Goal: Obtain resource: Obtain resource

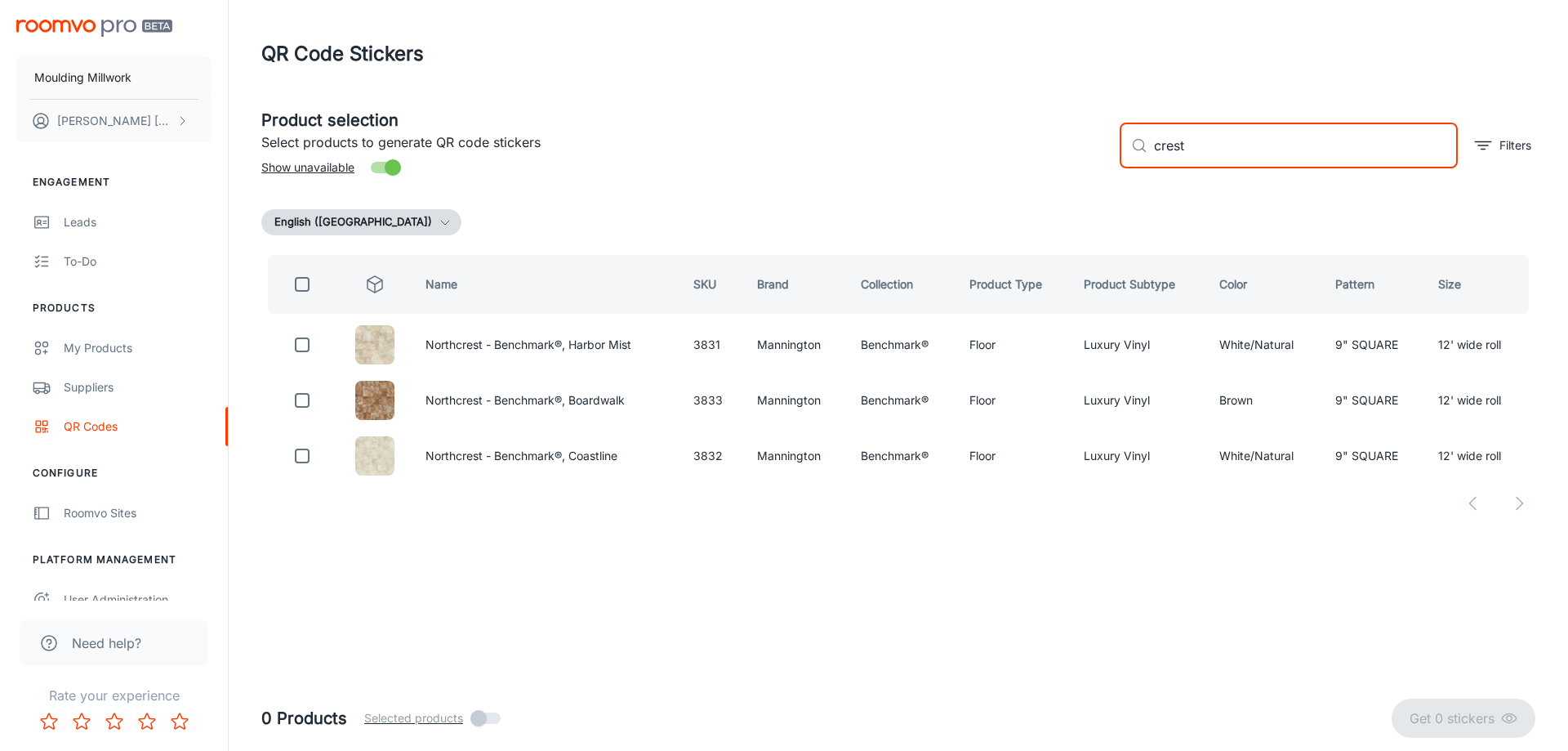
drag, startPoint x: 1194, startPoint y: 145, endPoint x: 1133, endPoint y: 148, distance: 61.1
click at [1133, 148] on div "​ crest ​" at bounding box center [1289, 145] width 338 height 46
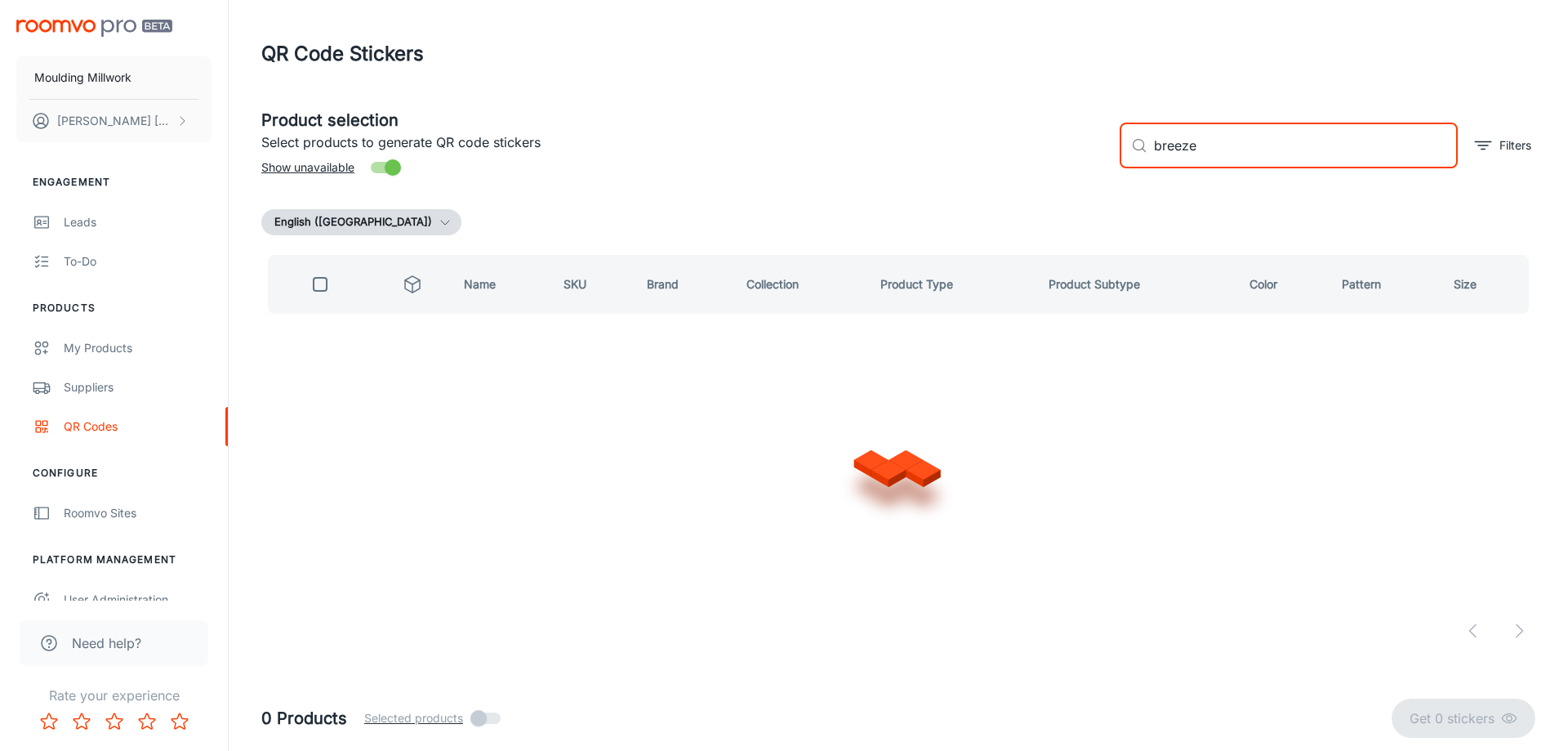
type input "breezey"
checkbox input "true"
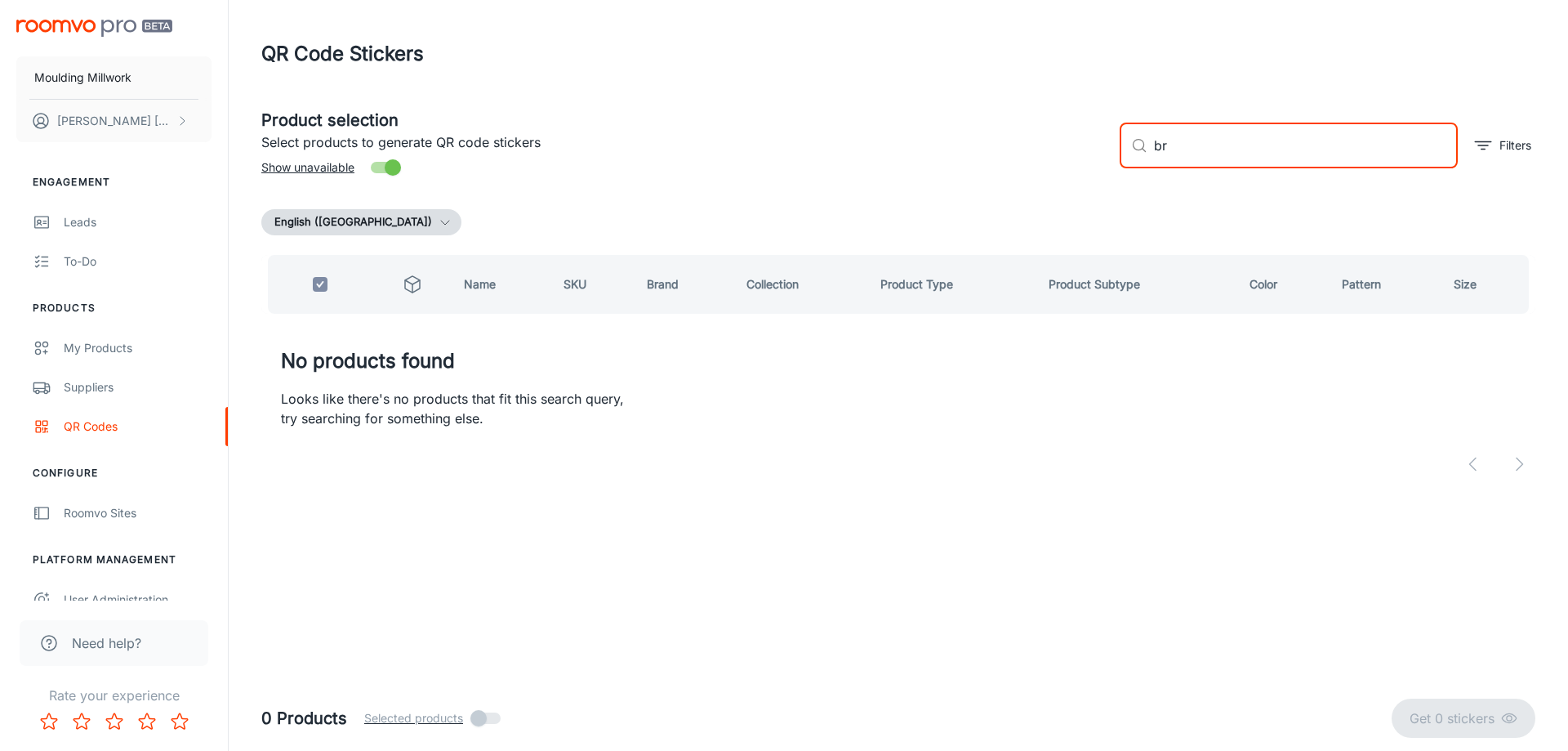
type input "b"
checkbox input "false"
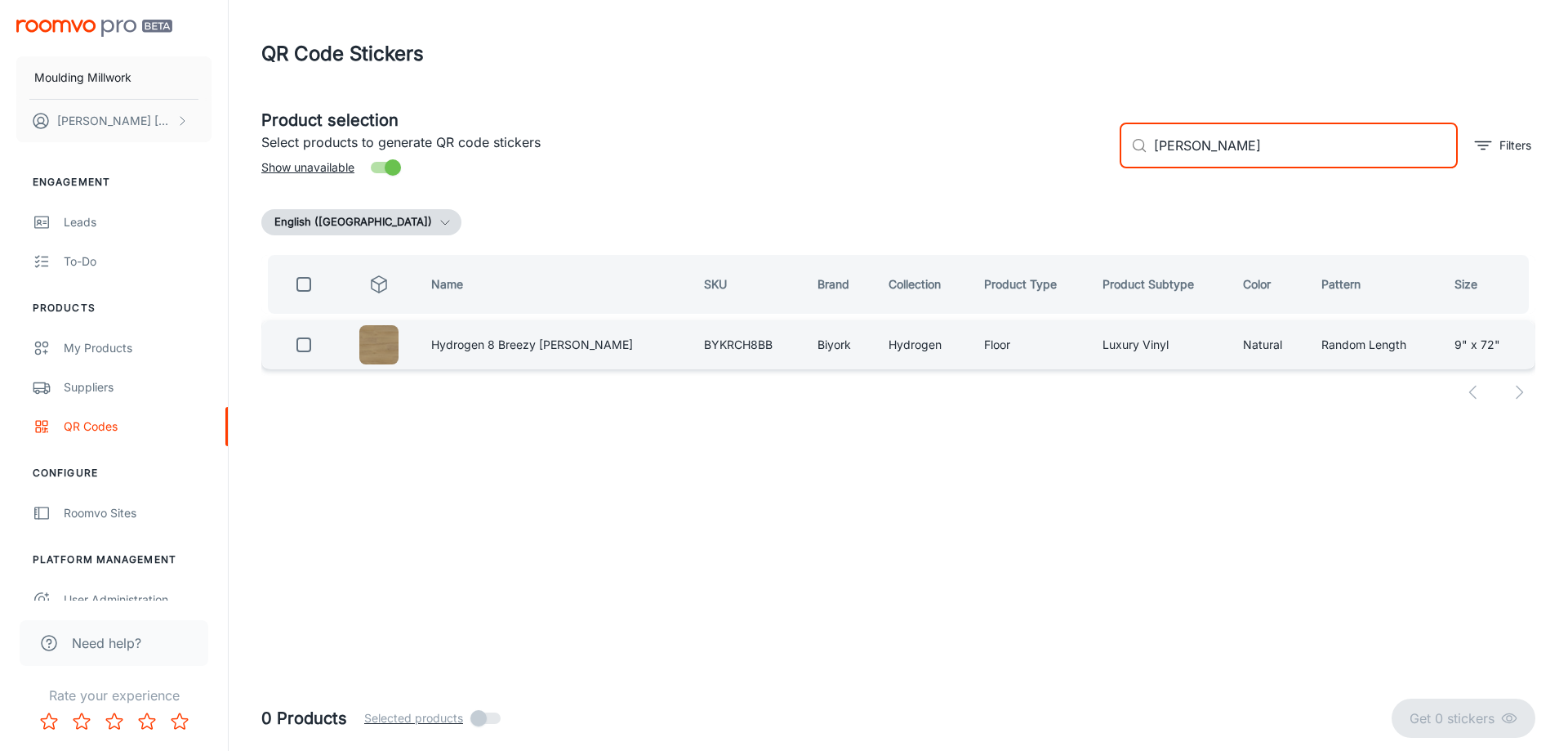
type input "[PERSON_NAME]"
click at [314, 338] on input "checkbox" at bounding box center [303, 344] width 33 height 33
checkbox input "true"
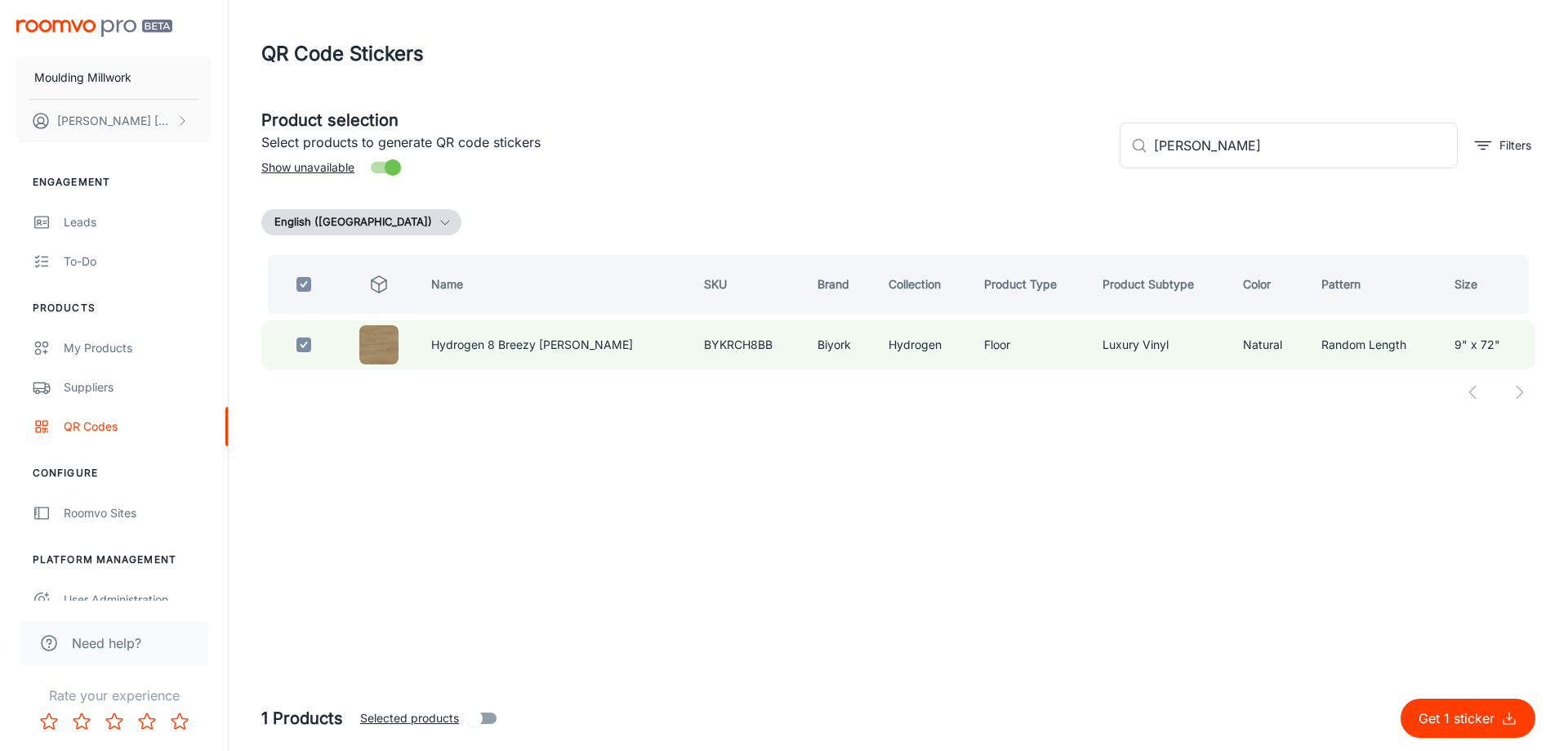
click at [1470, 717] on p "Get 1 sticker" at bounding box center [1460, 718] width 83 height 19
checkbox input "false"
